Goal: Transaction & Acquisition: Purchase product/service

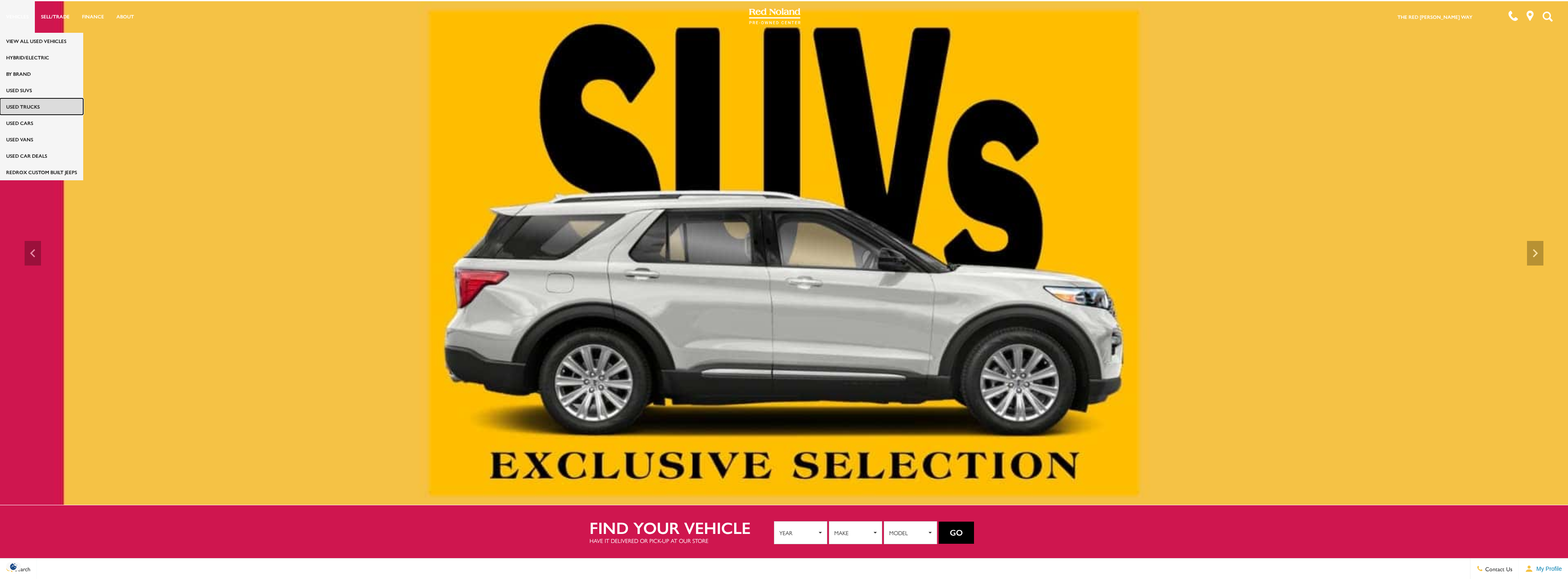
click at [30, 105] on link "Used Trucks" at bounding box center [41, 106] width 83 height 16
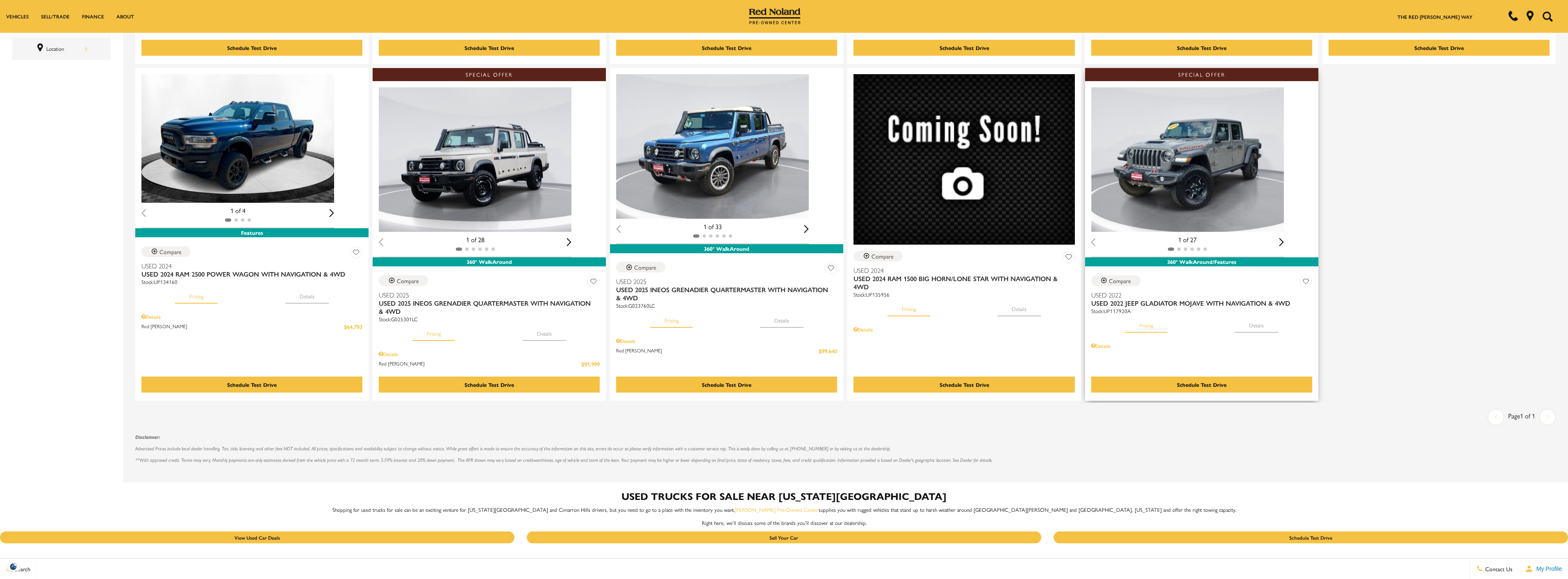
click at [1153, 327] on button "Pricing" at bounding box center [1146, 324] width 43 height 18
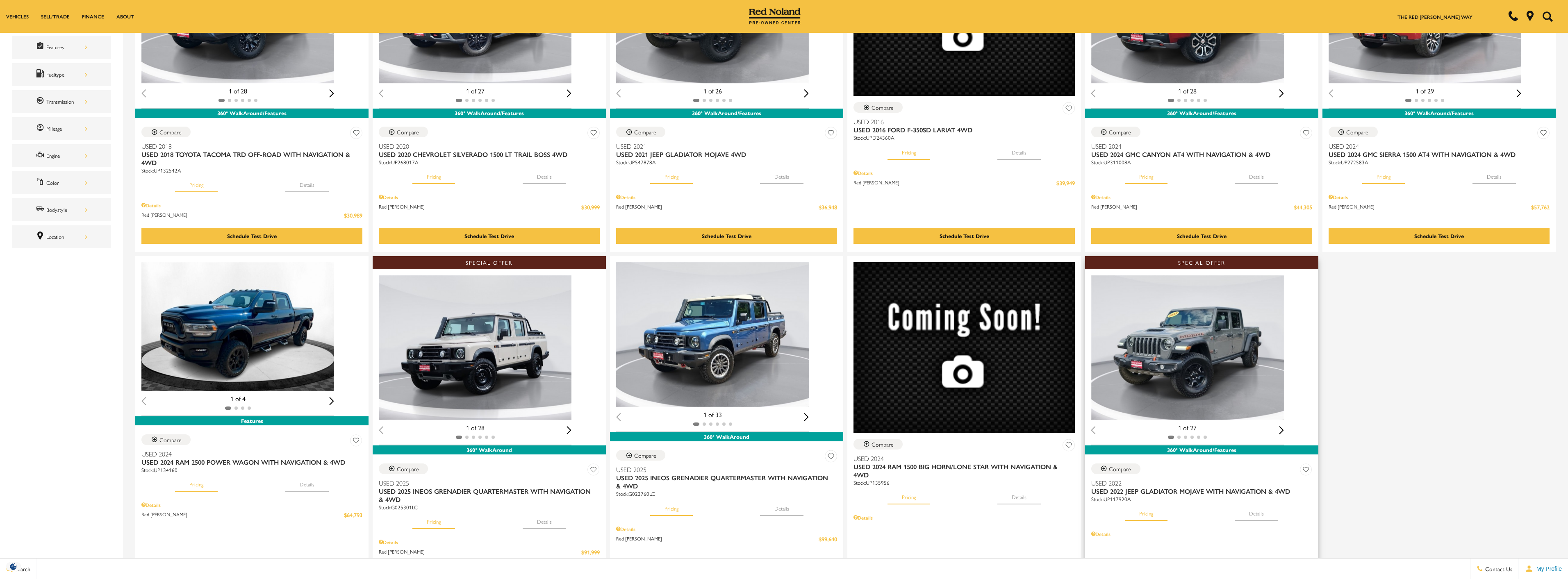
scroll to position [286, 0]
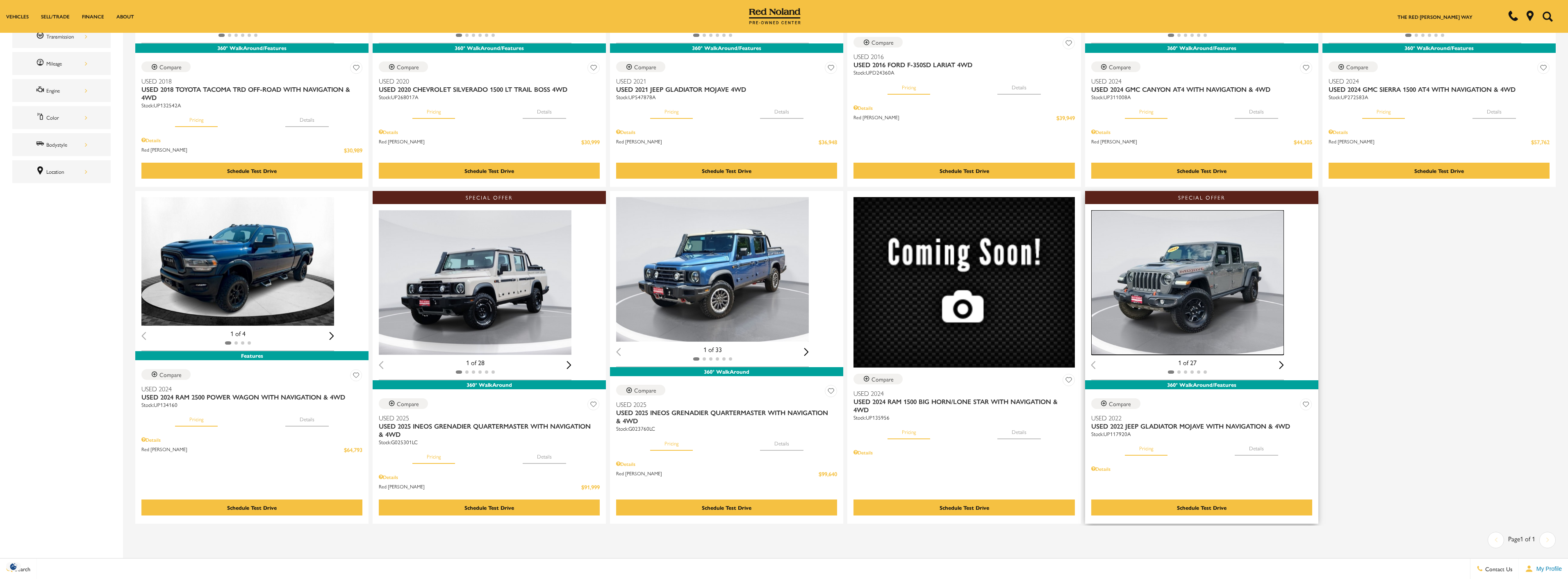
click at [1194, 294] on img "1 / 2" at bounding box center [1188, 282] width 193 height 145
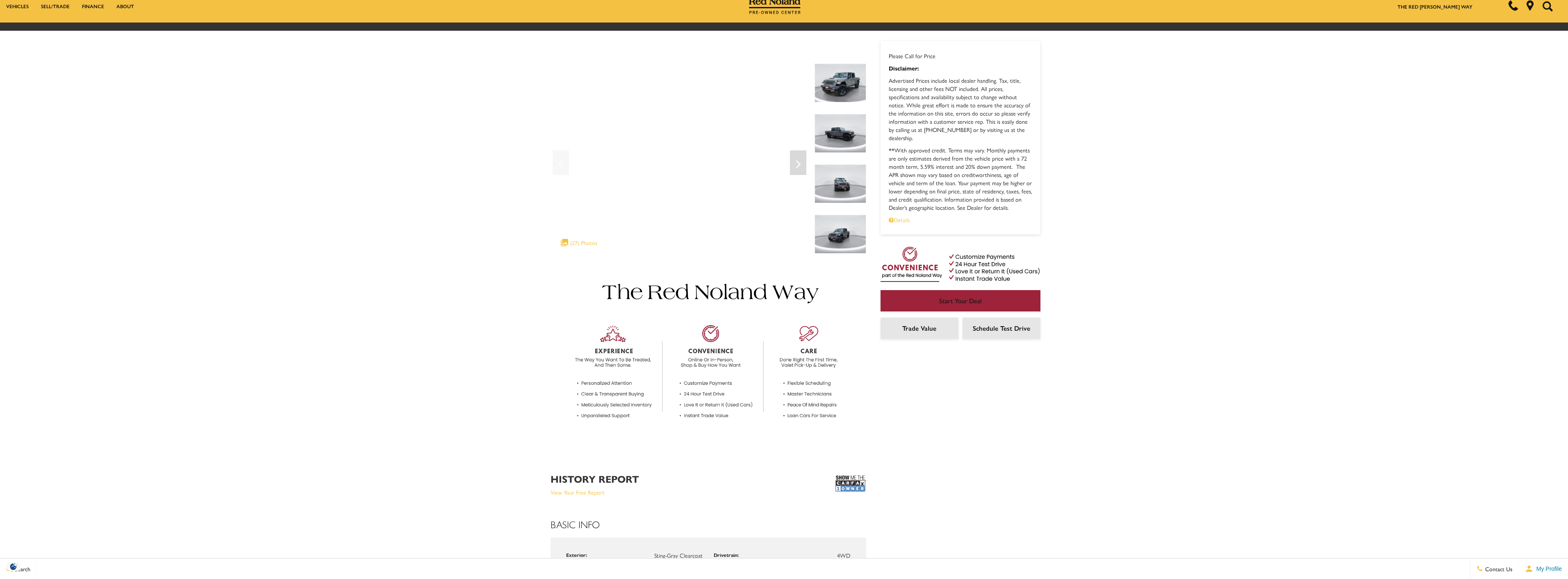
scroll to position [246, 0]
